Goal: Information Seeking & Learning: Learn about a topic

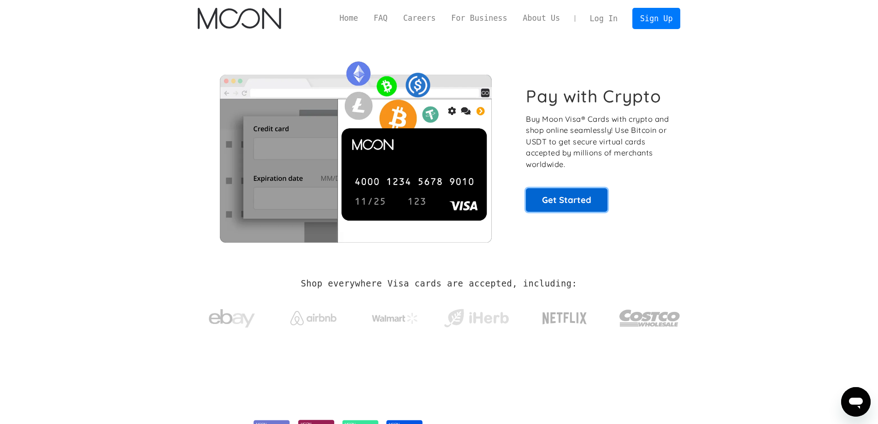
click at [569, 195] on link "Get Started" at bounding box center [567, 199] width 82 height 23
click at [396, 18] on link "FAQ" at bounding box center [381, 18] width 30 height 12
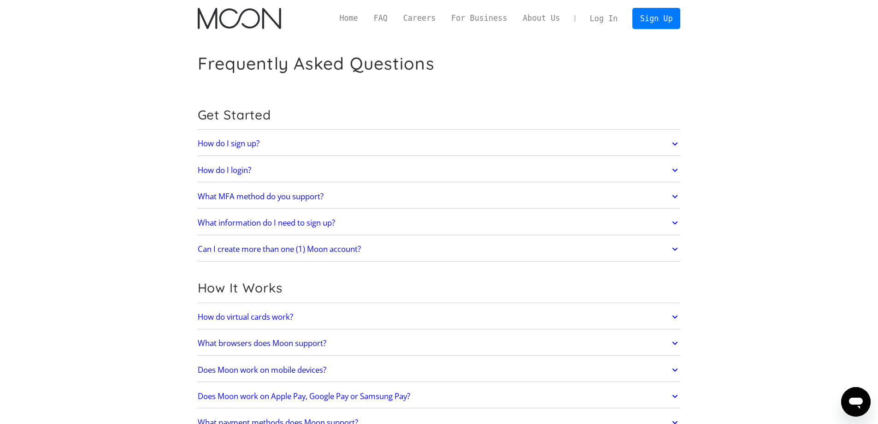
click at [219, 197] on h2 "What MFA method do you support?" at bounding box center [261, 196] width 126 height 9
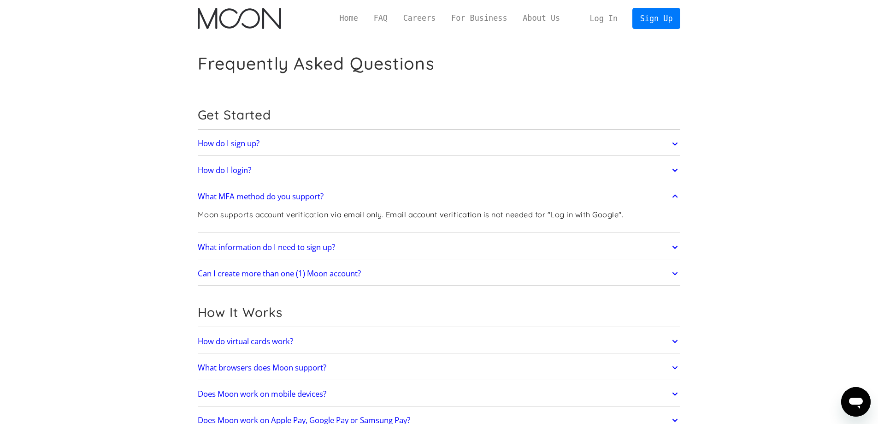
click at [220, 195] on h2 "What MFA method do you support?" at bounding box center [261, 196] width 126 height 9
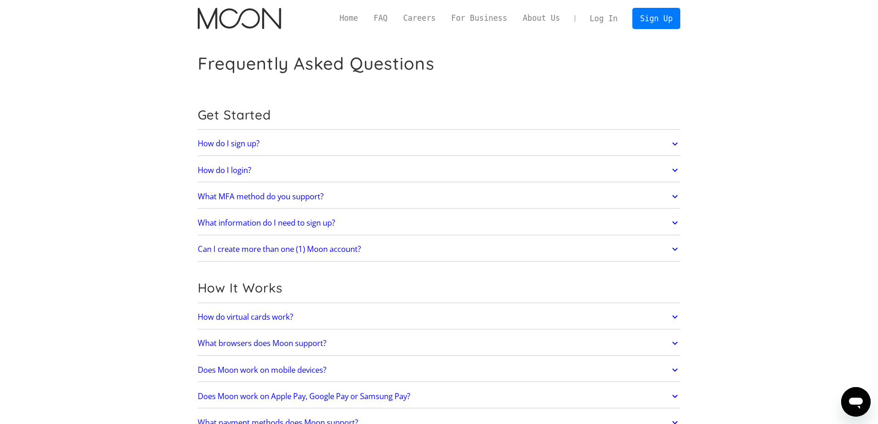
click at [248, 225] on h2 "What information do I need to sign up?" at bounding box center [266, 222] width 137 height 9
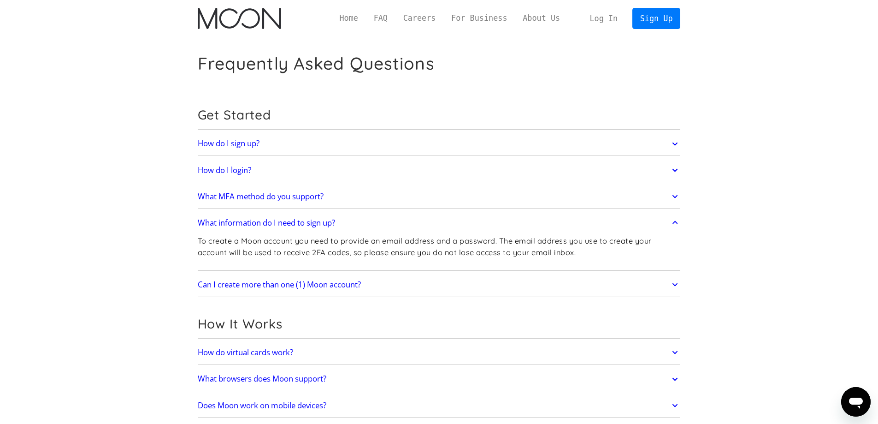
click at [247, 223] on h2 "What information do I need to sign up?" at bounding box center [266, 222] width 137 height 9
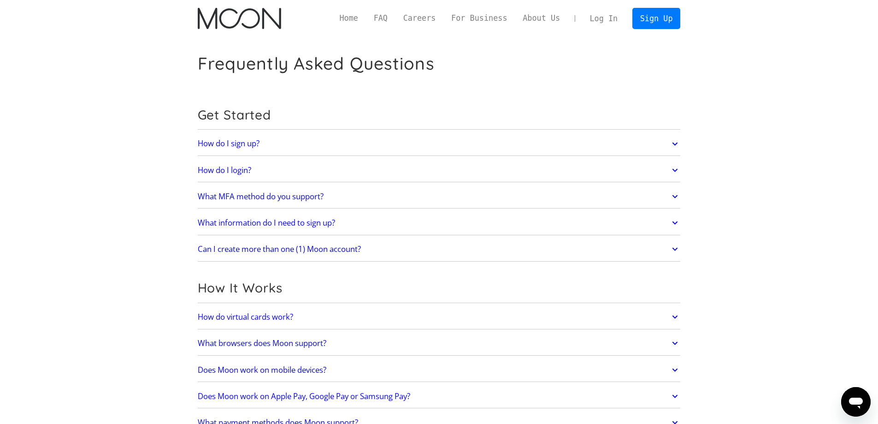
click at [257, 229] on link "What information do I need to sign up?" at bounding box center [439, 222] width 483 height 19
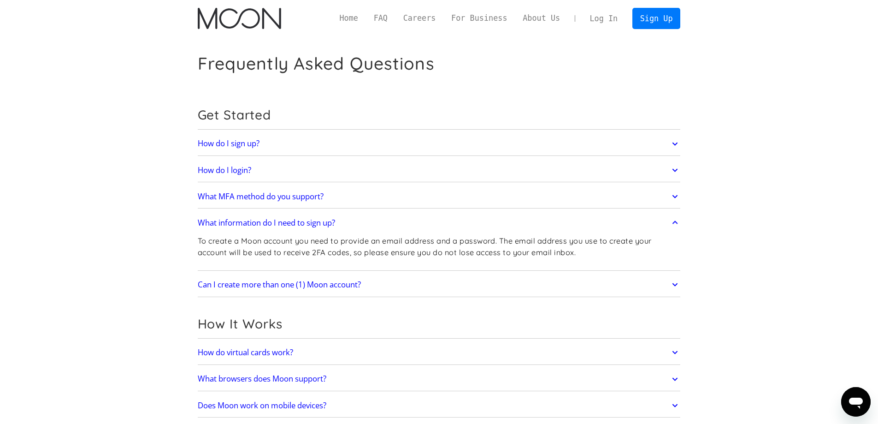
click at [257, 229] on link "What information do I need to sign up?" at bounding box center [439, 222] width 483 height 19
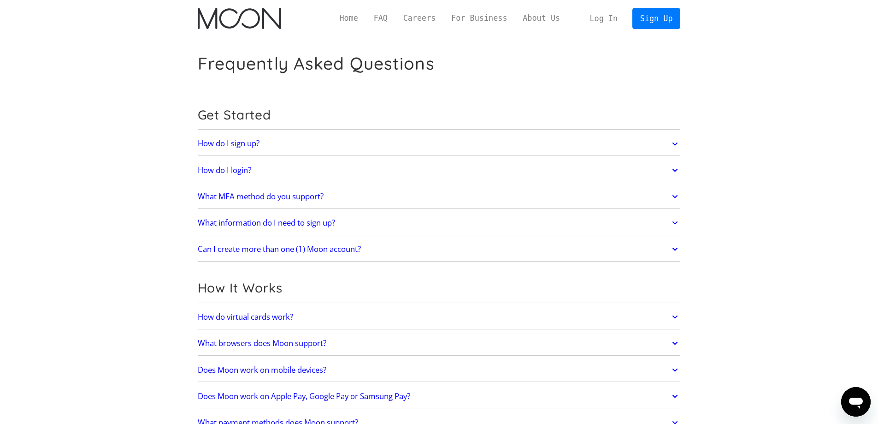
click at [259, 230] on link "What information do I need to sign up?" at bounding box center [439, 222] width 483 height 19
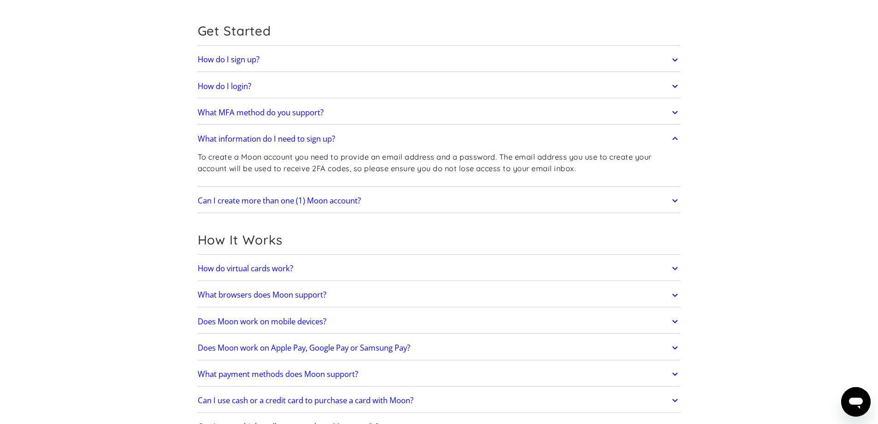
scroll to position [92, 0]
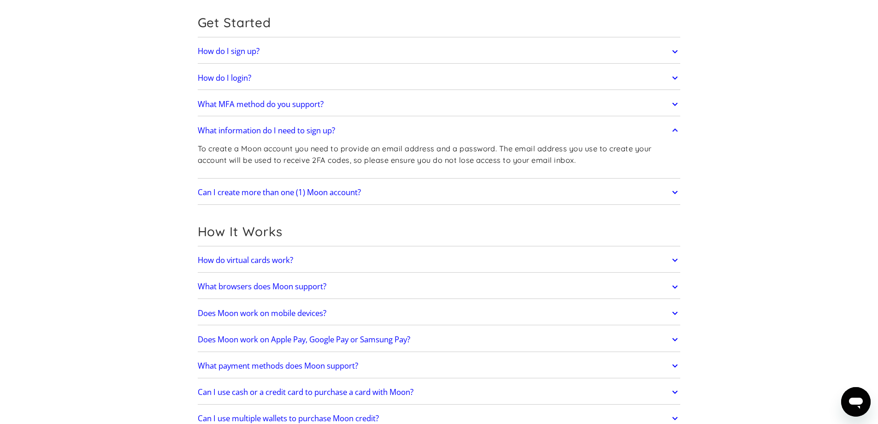
click at [263, 253] on link "How do virtual cards work?" at bounding box center [439, 259] width 483 height 19
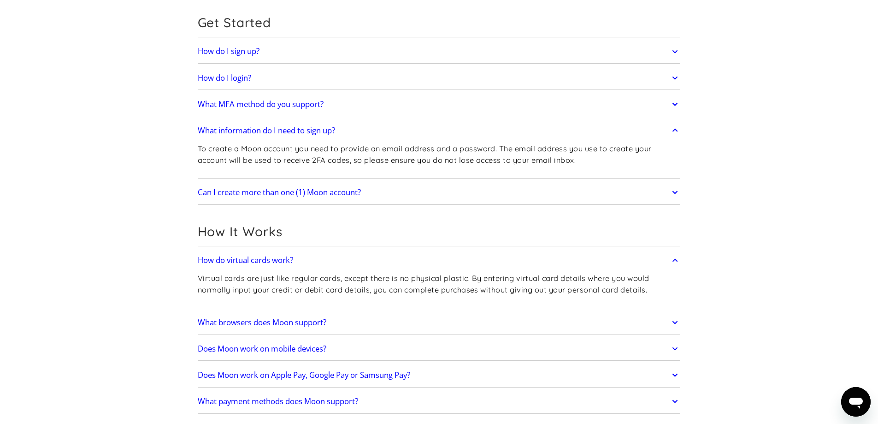
click at [263, 253] on link "How do virtual cards work?" at bounding box center [439, 259] width 483 height 19
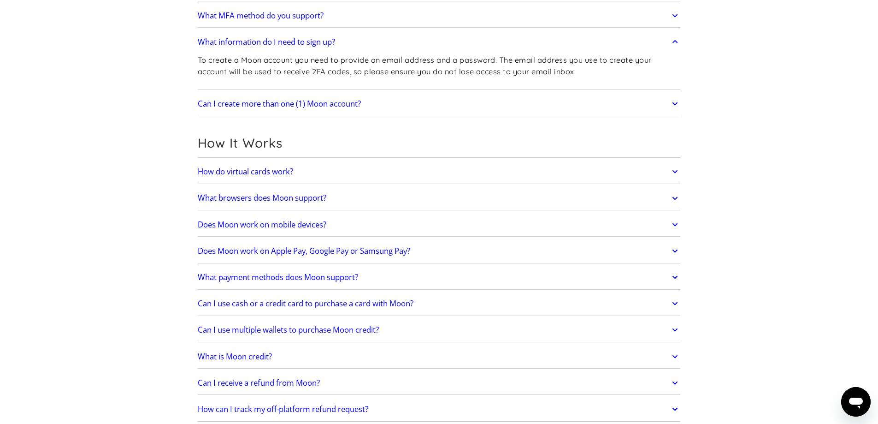
scroll to position [184, 0]
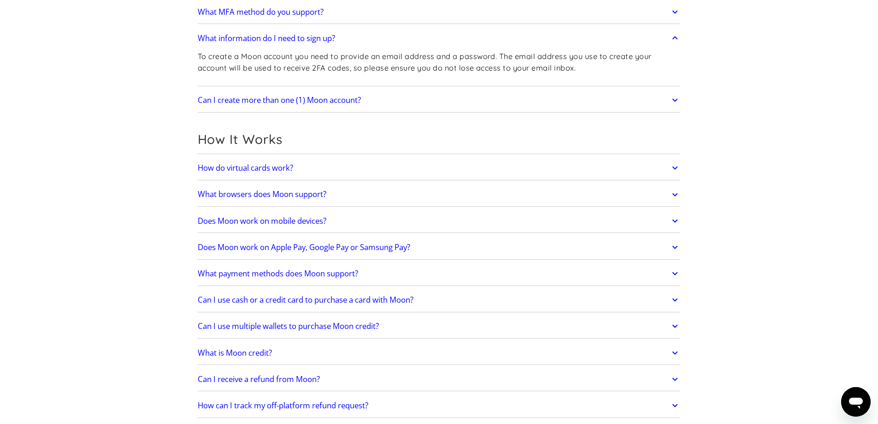
click at [252, 199] on link "What browsers does Moon support?" at bounding box center [439, 194] width 483 height 19
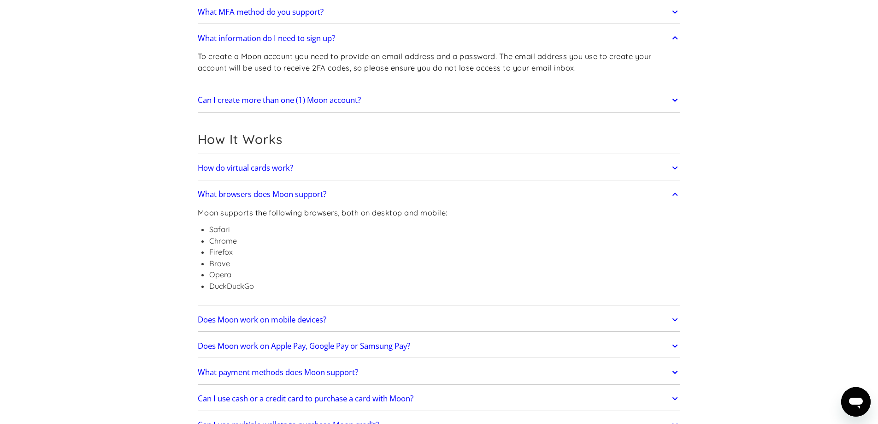
click at [252, 199] on link "What browsers does Moon support?" at bounding box center [439, 194] width 483 height 19
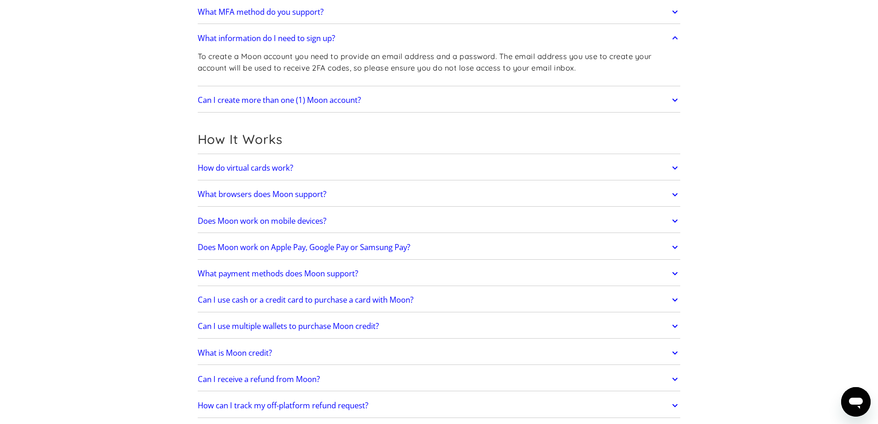
click at [268, 249] on h2 "Does Moon work on Apple Pay, Google Pay or Samsung Pay?" at bounding box center [304, 246] width 213 height 9
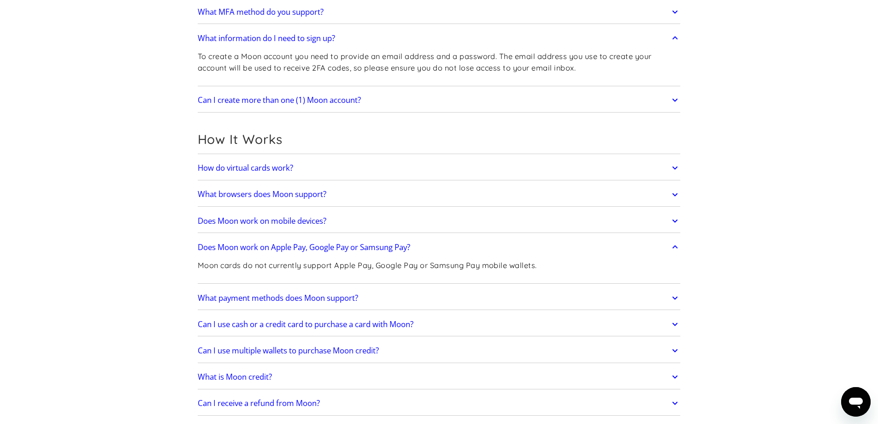
click at [247, 221] on h2 "Does Moon work on mobile devices?" at bounding box center [262, 220] width 129 height 9
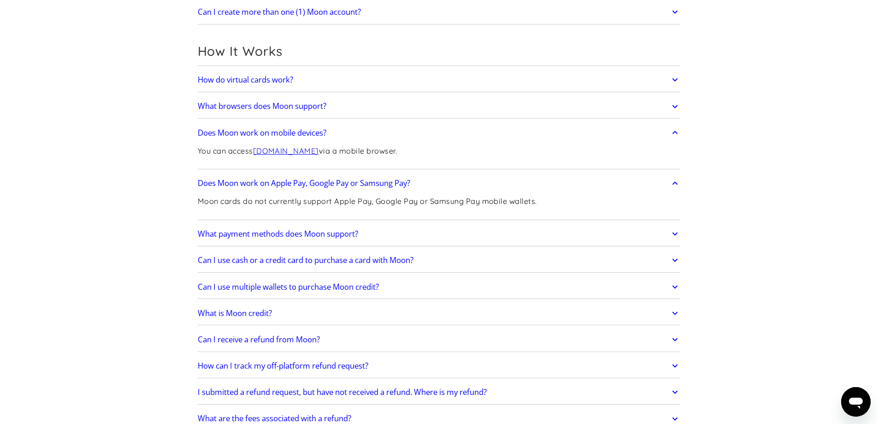
scroll to position [277, 0]
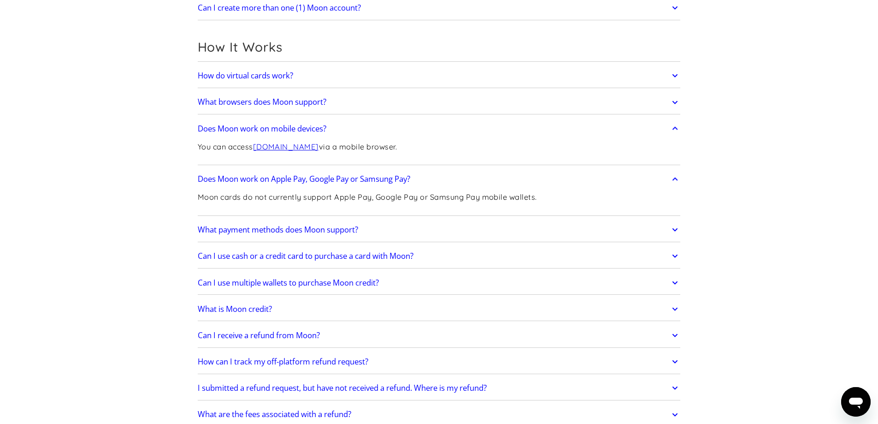
click at [311, 256] on h2 "Can I use cash or a credit card to purchase a card with Moon?" at bounding box center [306, 255] width 216 height 9
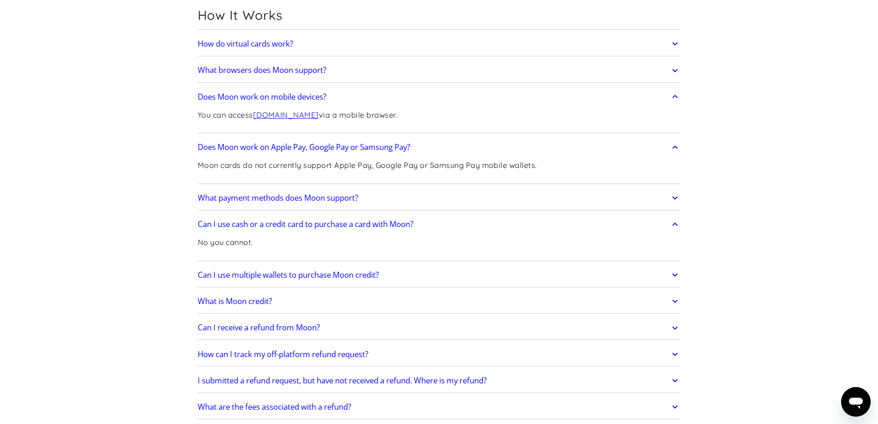
scroll to position [323, 0]
